Goal: Information Seeking & Learning: Learn about a topic

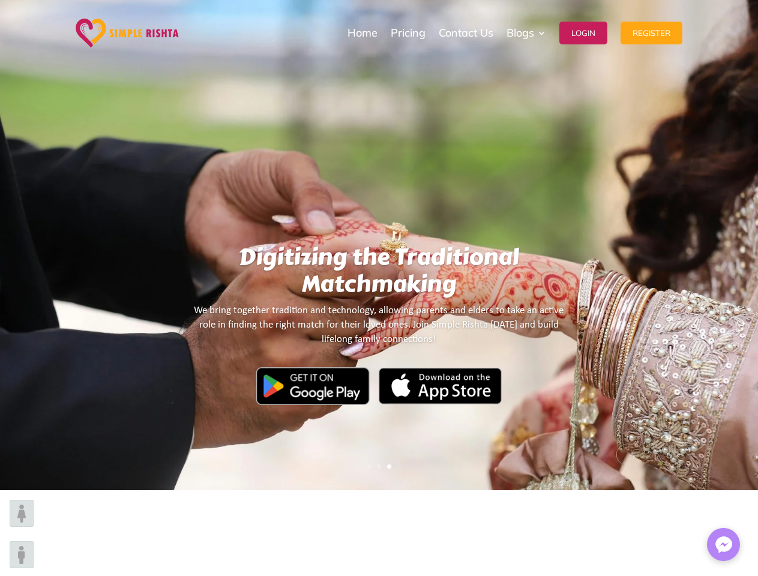
click at [379, 288] on h1 "Digitizing the Traditional Matchmaking" at bounding box center [379, 274] width 376 height 60
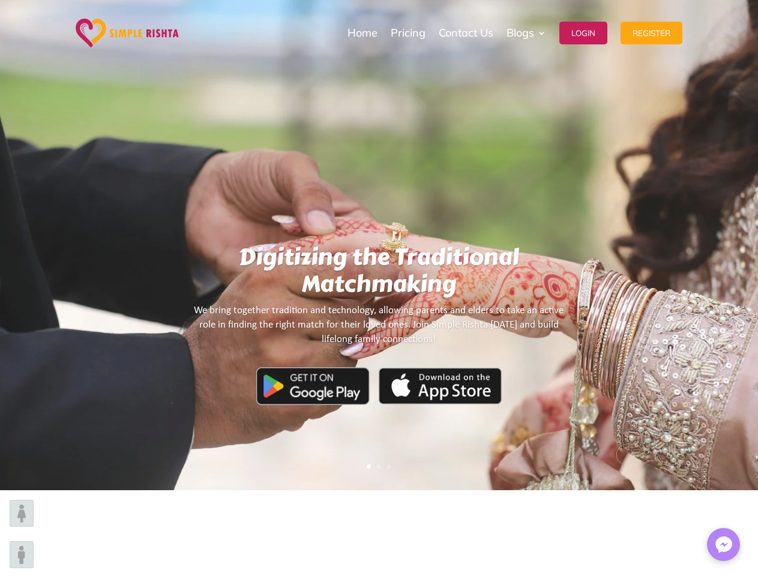
click at [379, 288] on h1 "Digitizing the Traditional Matchmaking" at bounding box center [379, 274] width 376 height 60
click at [379, 245] on h1 "Digitizing the Traditional Matchmaking" at bounding box center [379, 274] width 376 height 60
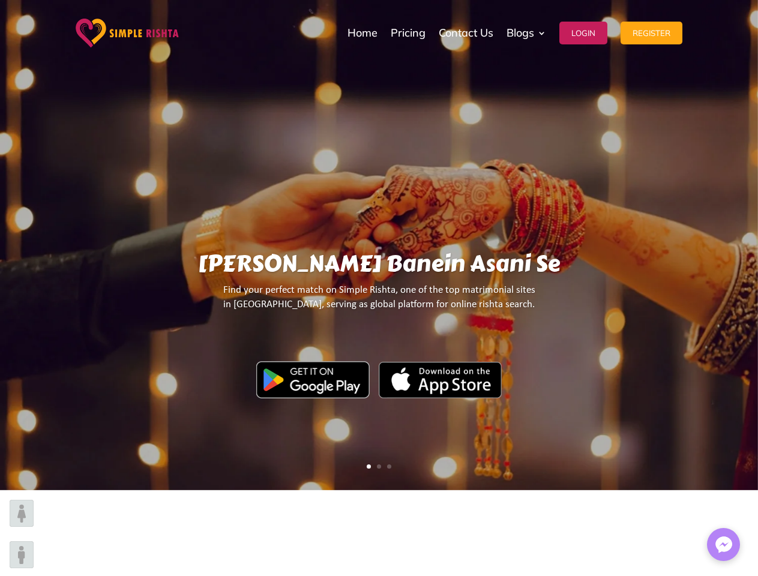
click at [8, 246] on div "[PERSON_NAME] Banein Asani Se Find your perfect match on Simple Rishta, one of …" at bounding box center [379, 245] width 758 height 490
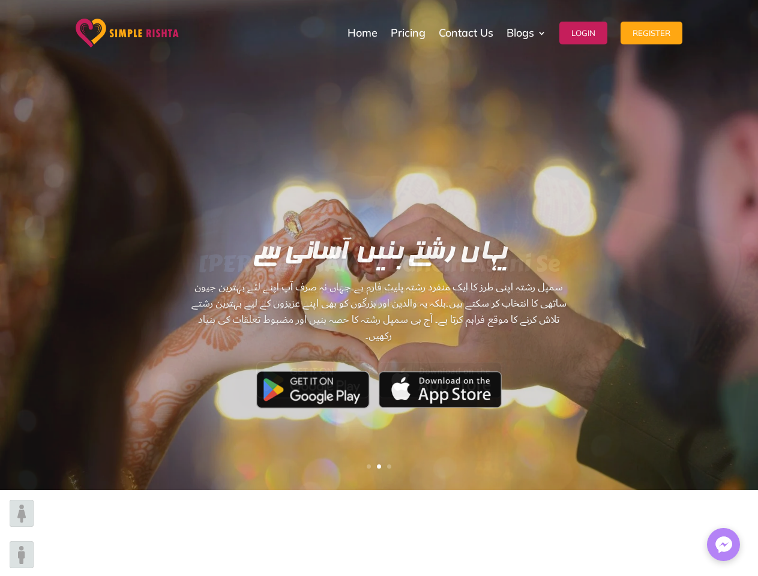
click at [750, 246] on div "[PERSON_NAME] Banein Asani Se Find your perfect match on Simple Rishta, one of …" at bounding box center [379, 245] width 758 height 490
